Goal: Navigation & Orientation: Find specific page/section

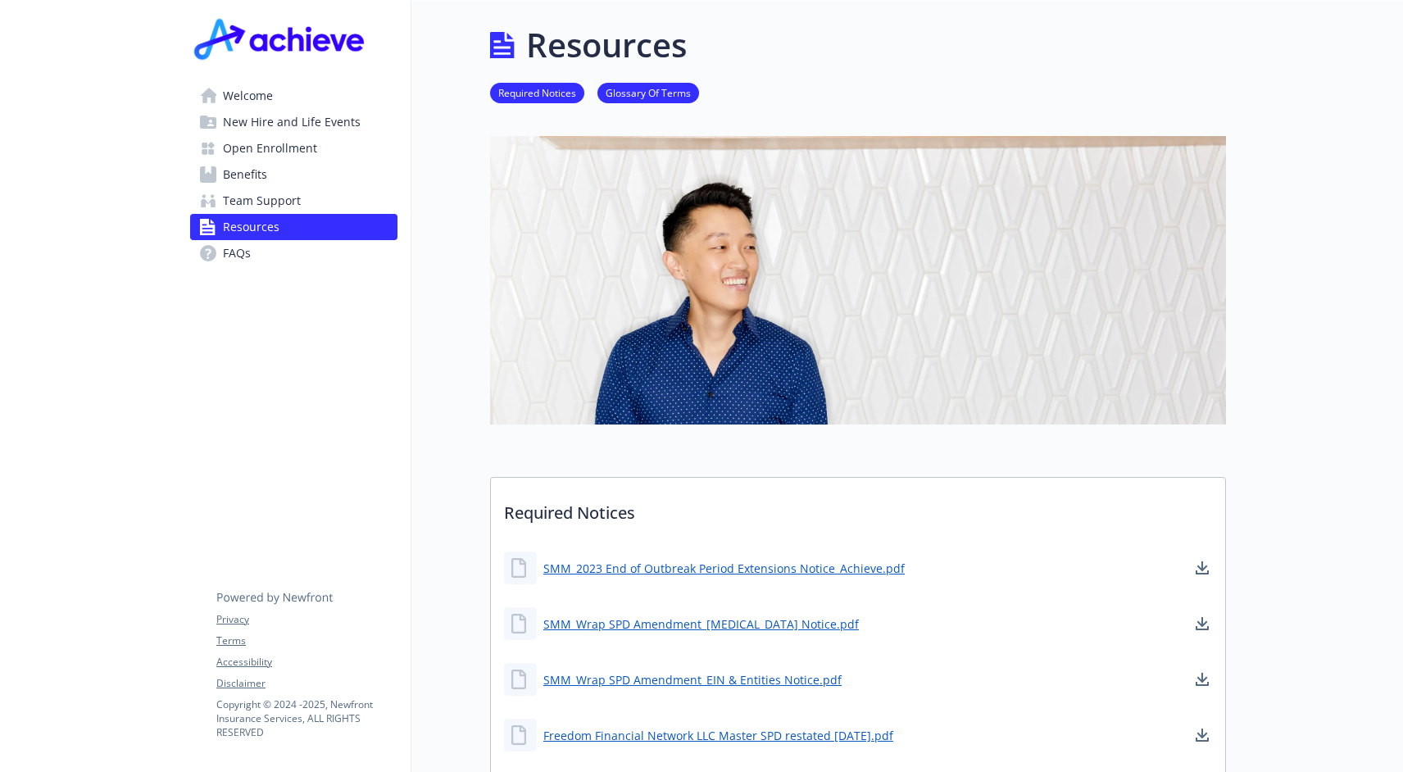
scroll to position [2346, 0]
